Goal: Task Accomplishment & Management: Complete application form

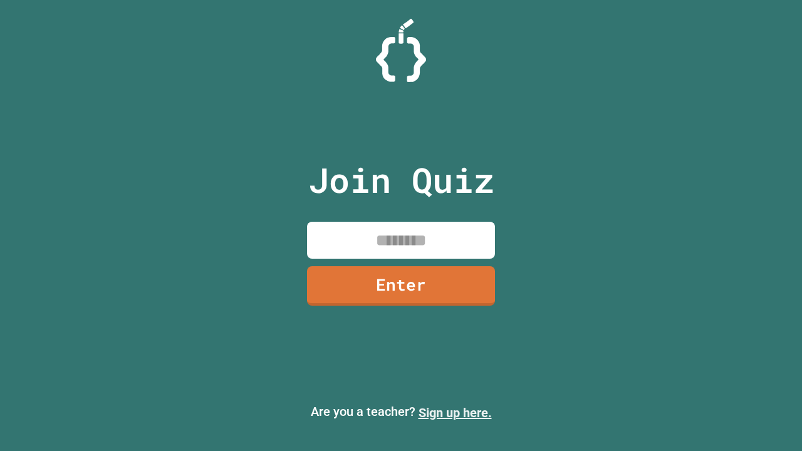
click at [455, 413] on link "Sign up here." at bounding box center [455, 413] width 73 height 15
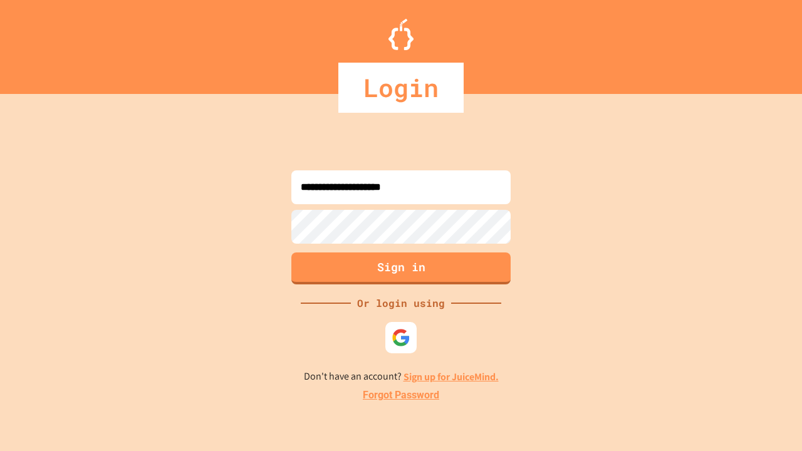
type input "**********"
